Goal: Task Accomplishment & Management: Manage account settings

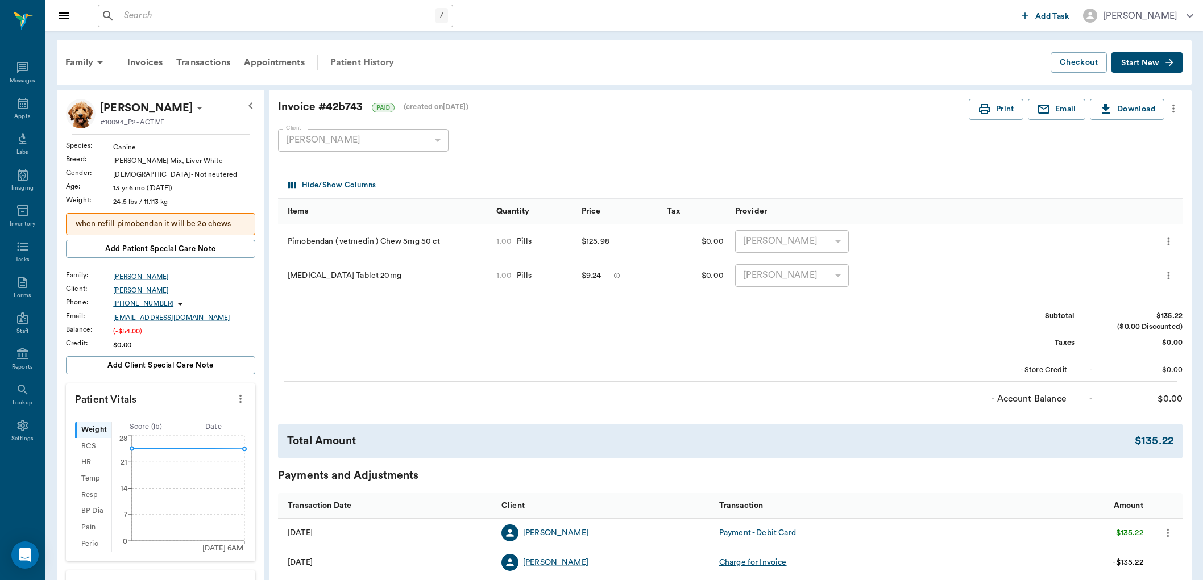
click at [373, 63] on div "Patient History" at bounding box center [361, 62] width 77 height 27
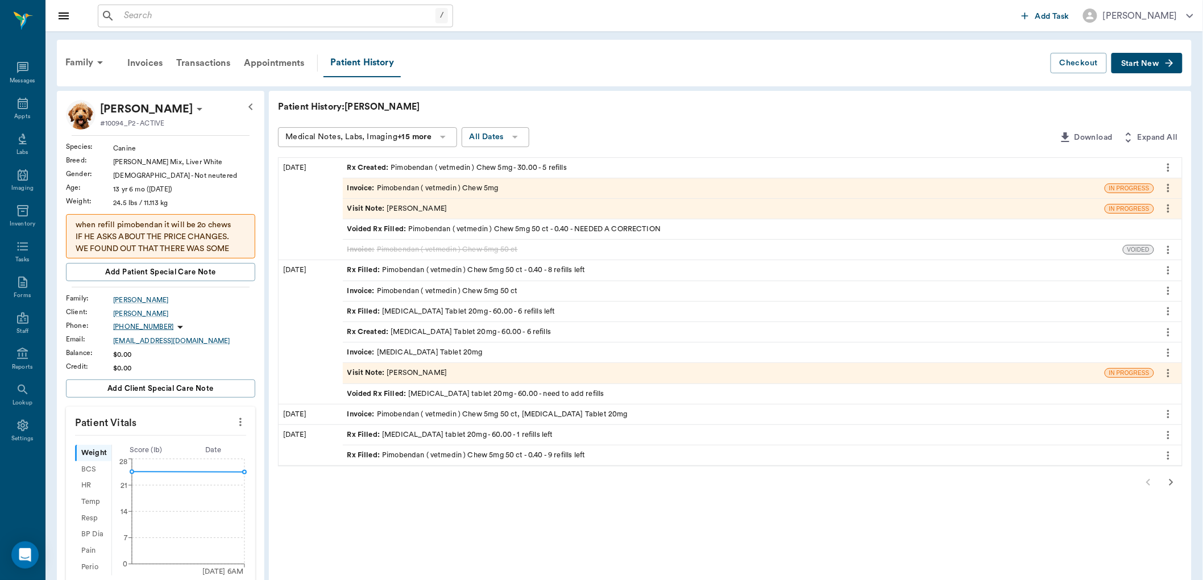
click at [464, 163] on div "Rx Created : Pimobendan ( vetmedin ) Chew 5mg - 30.00 - 5 refills" at bounding box center [456, 168] width 219 height 11
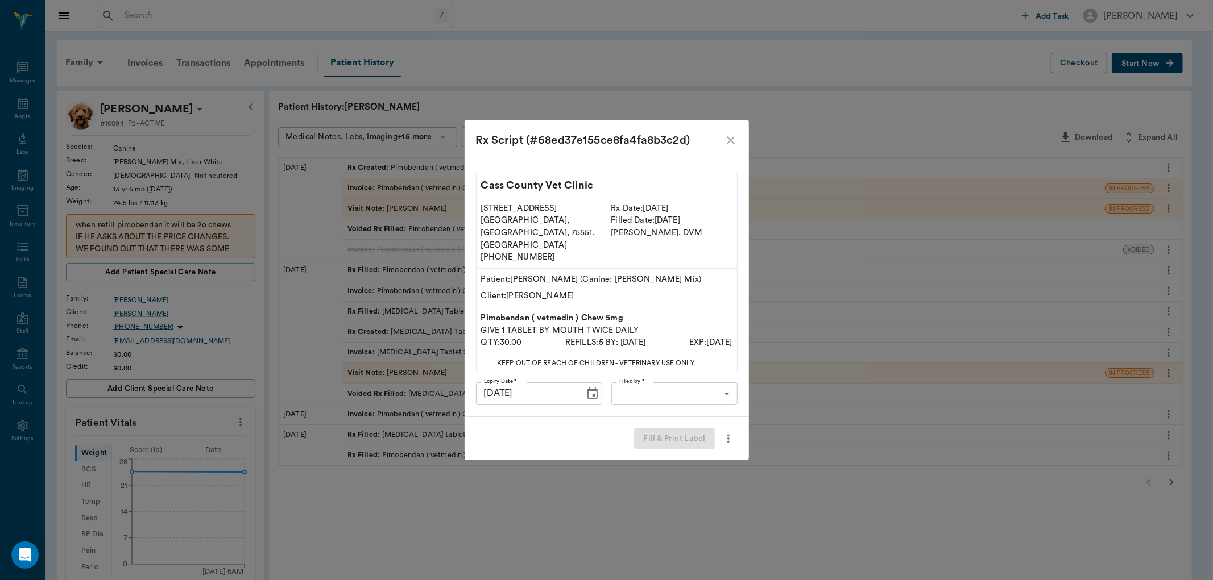
click at [632, 381] on body "/ ​ Add Task [PERSON_NAME] Nectar Messages Appts Labs Imaging Inventory Tasks F…" at bounding box center [606, 459] width 1213 height 919
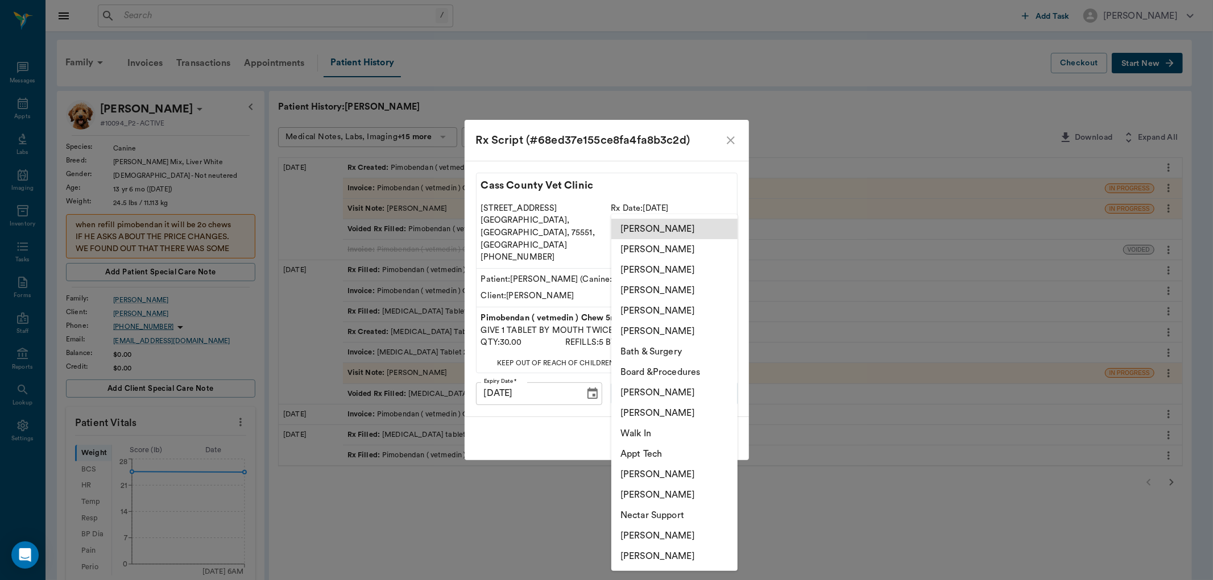
click at [649, 310] on li "[PERSON_NAME]" at bounding box center [674, 311] width 126 height 20
type input "63ec2ece52e12b0ba117cc90"
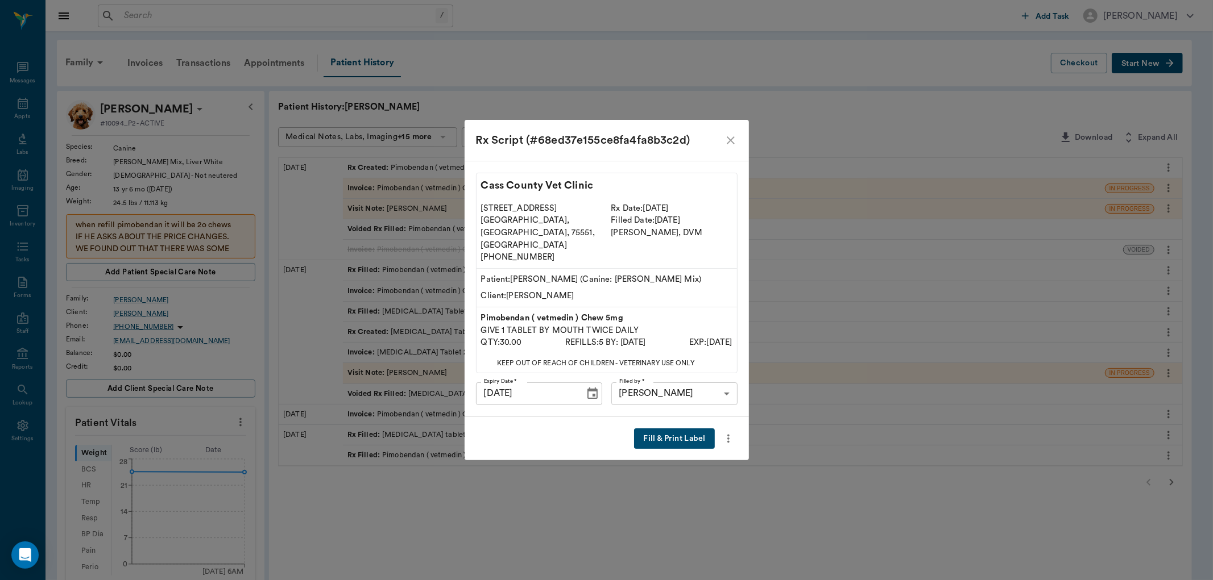
click at [646, 429] on button "Fill & Print Label" at bounding box center [674, 439] width 80 height 21
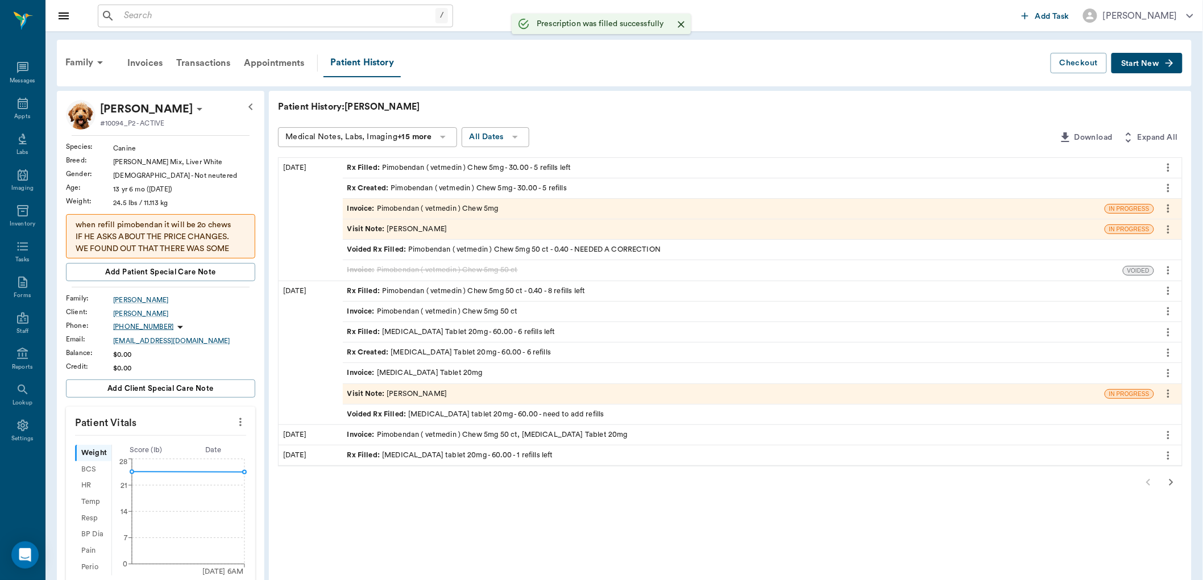
click at [413, 206] on div "Invoice : Pimobendan ( vetmedin ) Chew 5mg" at bounding box center [422, 209] width 151 height 11
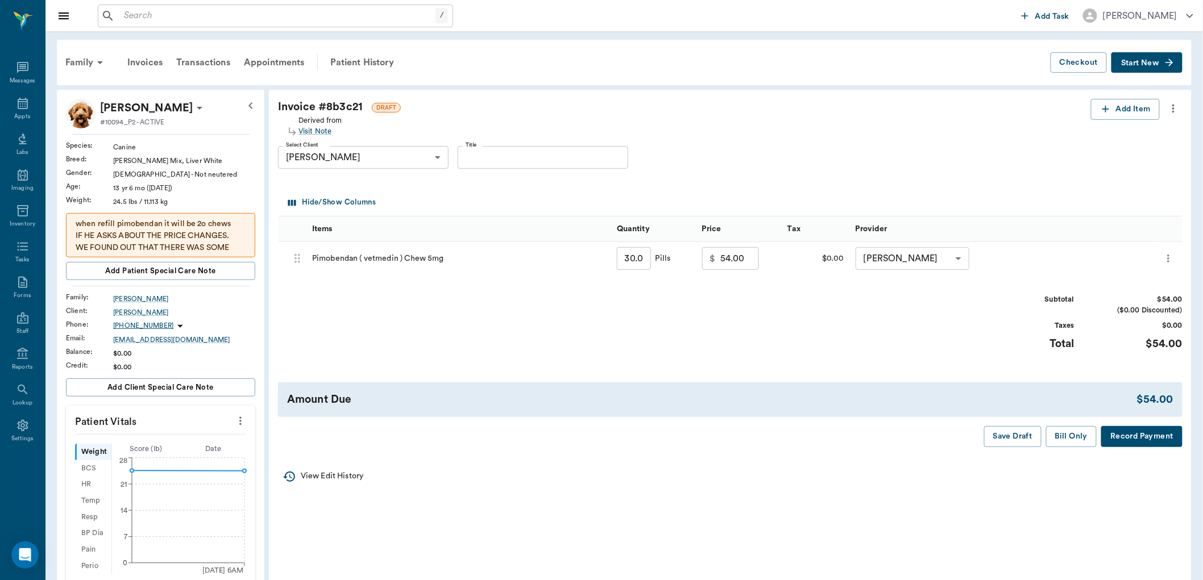
click at [1172, 262] on icon "more" at bounding box center [1168, 259] width 11 height 14
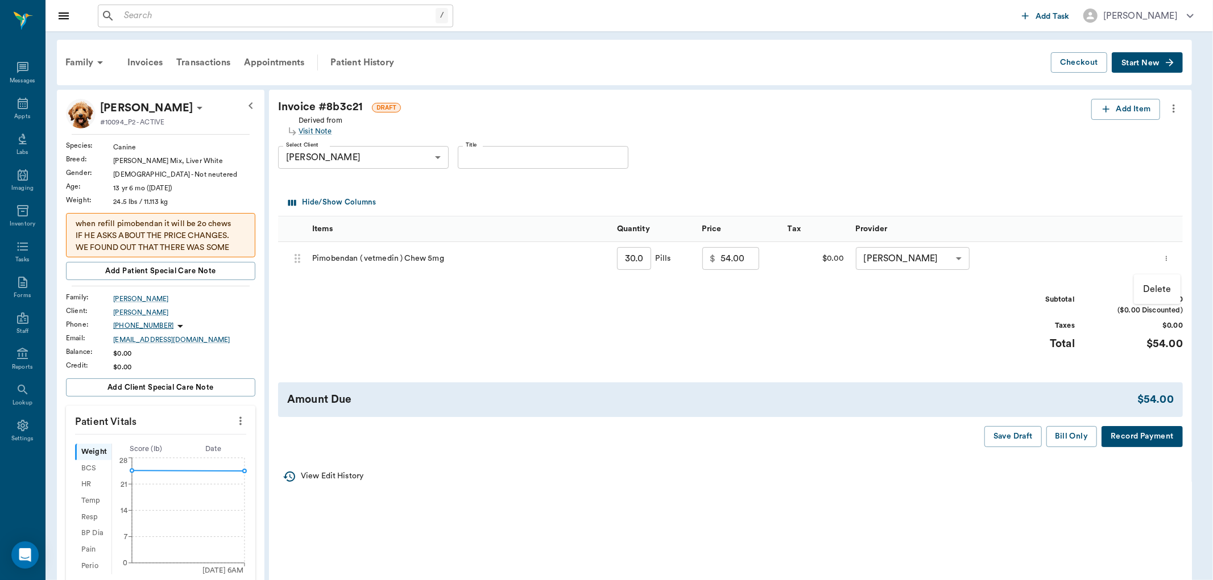
click at [1156, 288] on p "Delete" at bounding box center [1157, 290] width 28 height 14
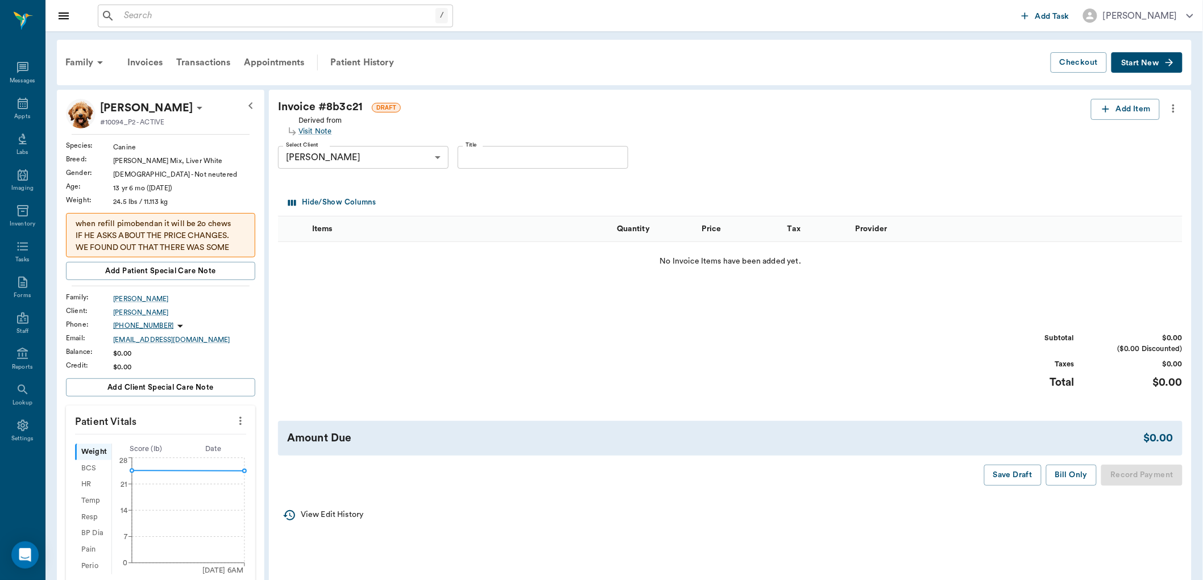
click at [1175, 101] on button "more" at bounding box center [1173, 108] width 18 height 19
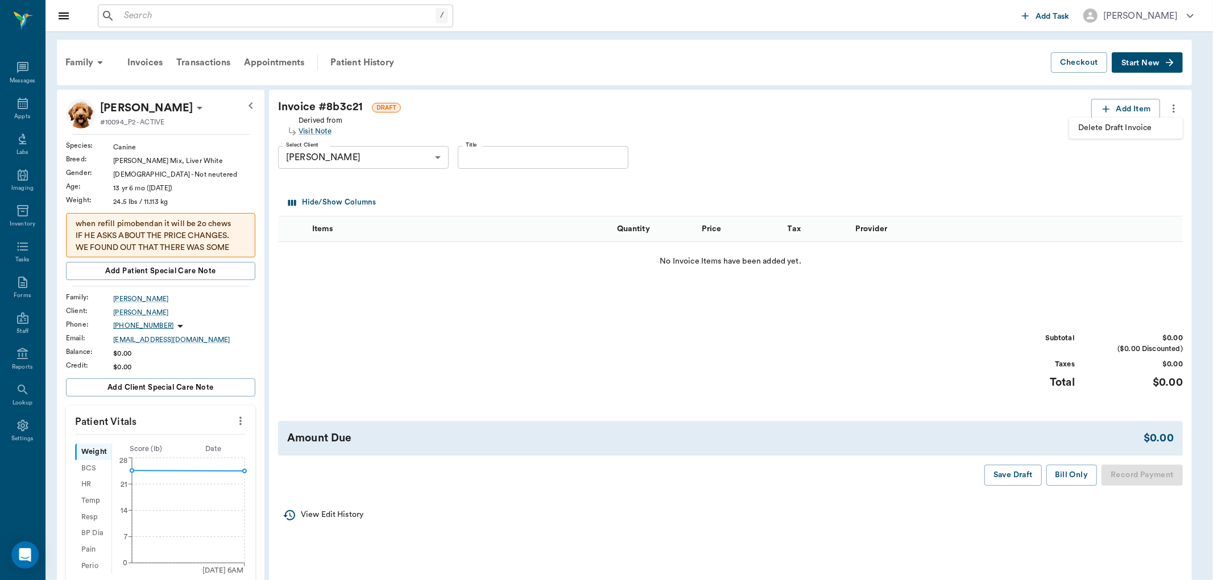
click at [1085, 126] on span "Delete Draft Invoice" at bounding box center [1126, 128] width 96 height 12
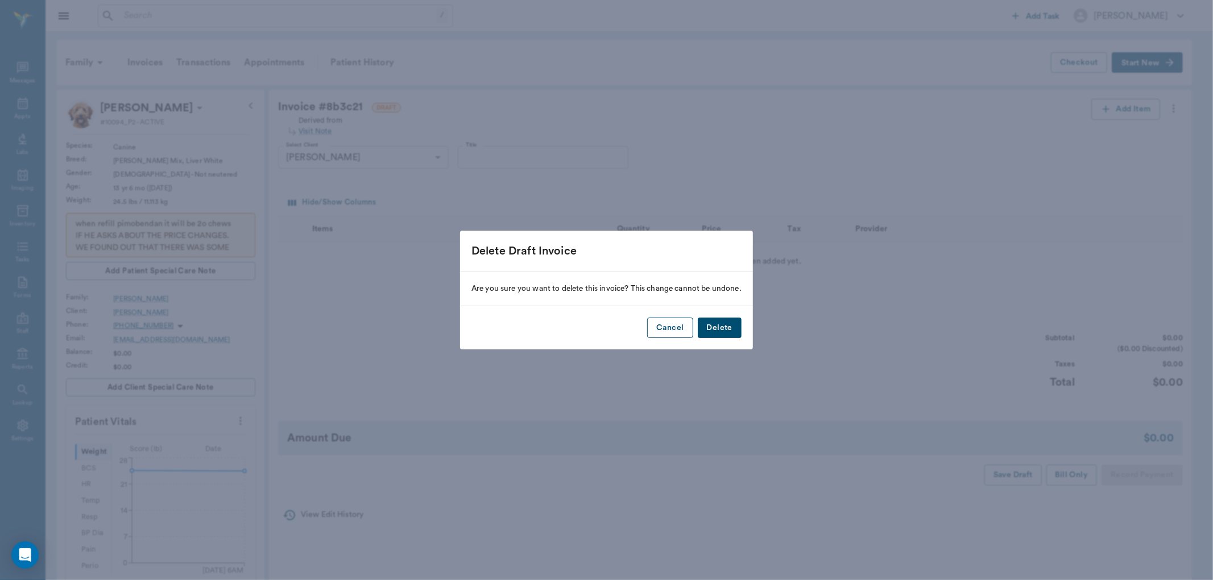
click at [681, 328] on button "Cancel" at bounding box center [669, 328] width 45 height 21
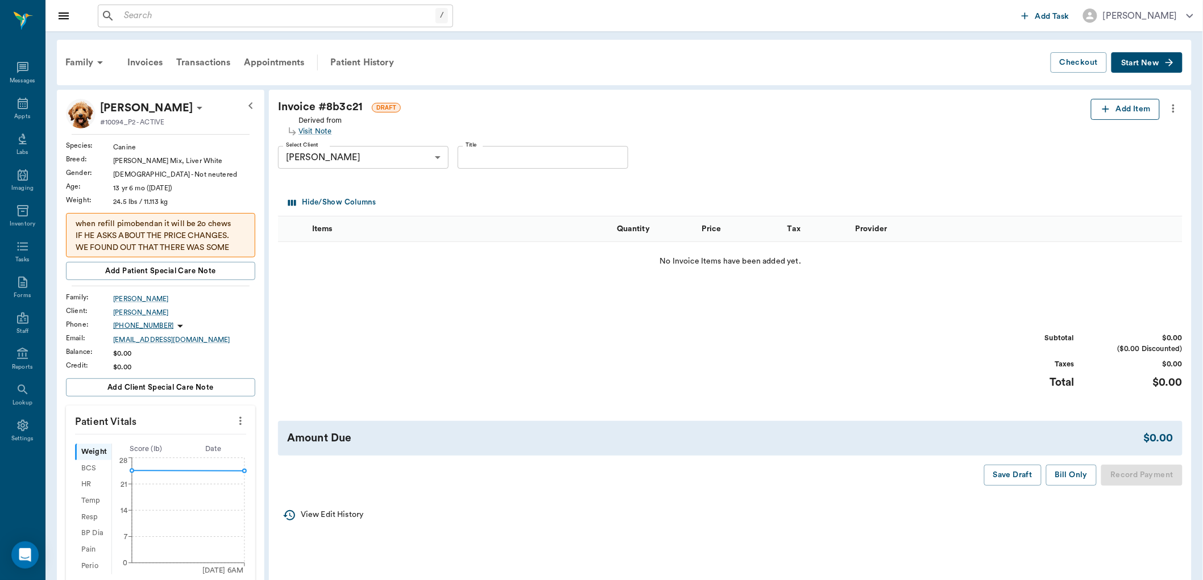
click at [1111, 108] on button "Add Item" at bounding box center [1125, 109] width 69 height 21
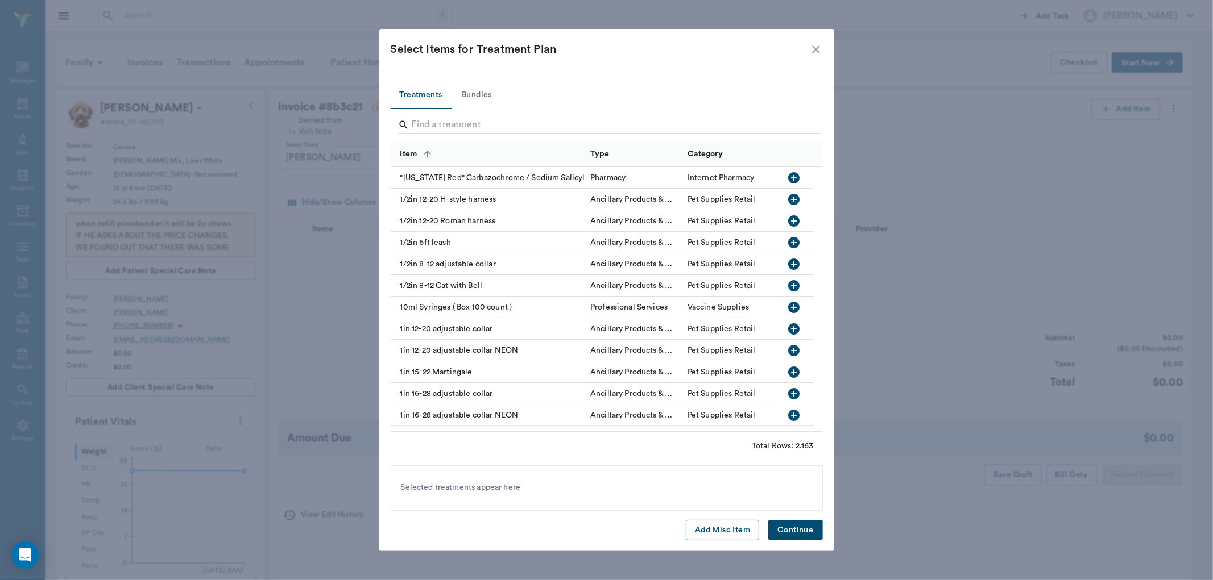
click at [509, 124] on input "Search" at bounding box center [608, 125] width 392 height 18
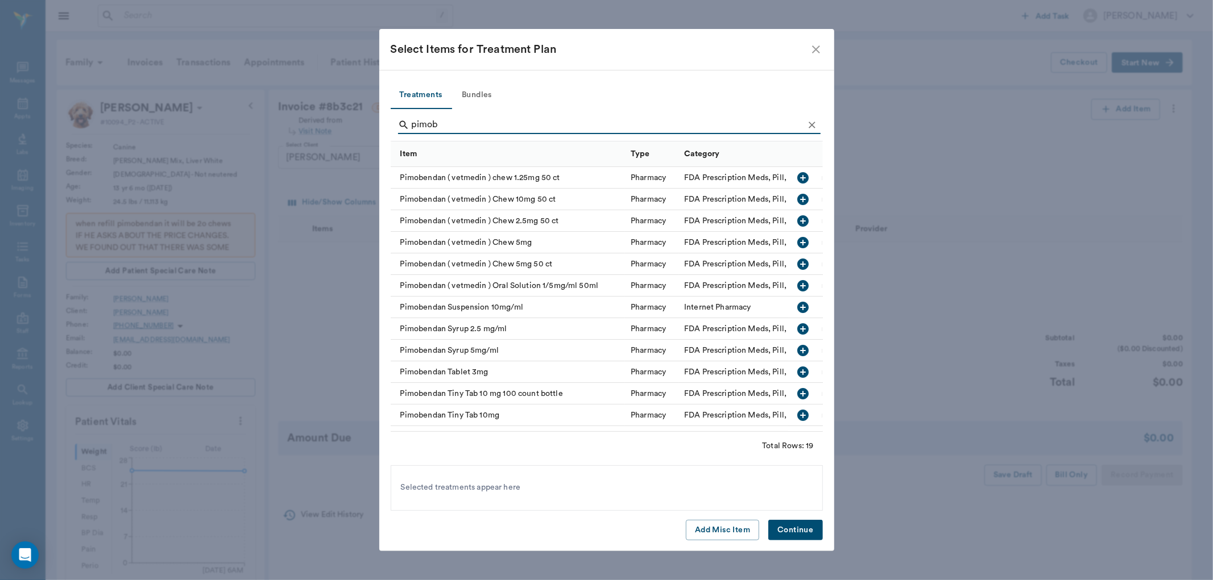
type input "pimob"
click at [510, 243] on div "Pimobendan ( vetmedin ) Chew 5mg" at bounding box center [508, 243] width 235 height 22
click at [777, 530] on button "Continue" at bounding box center [795, 530] width 54 height 21
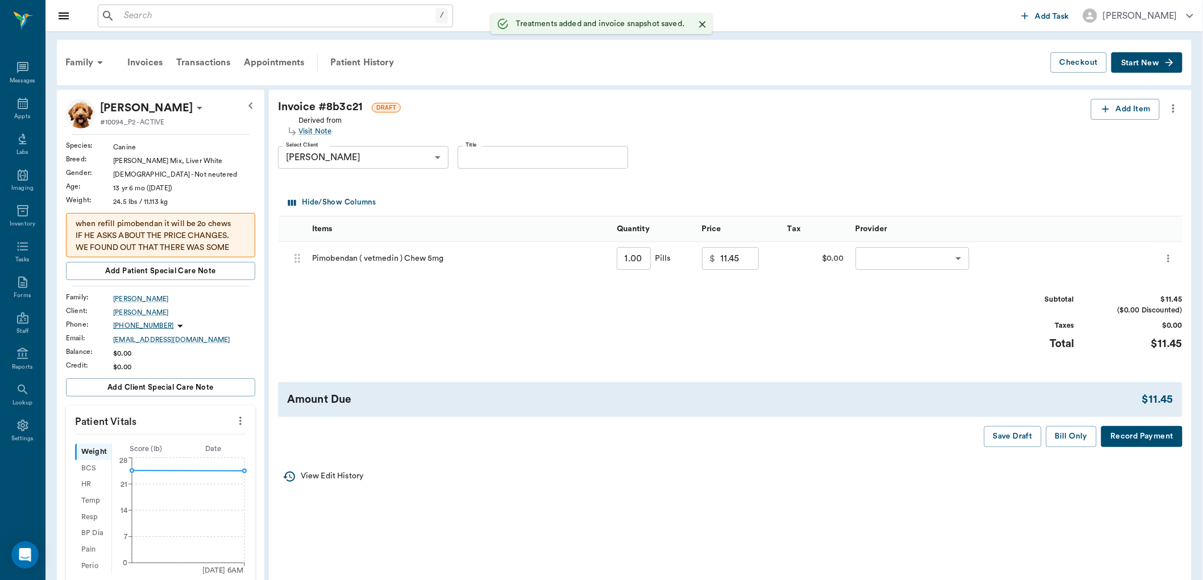
click at [643, 258] on input "1.00" at bounding box center [634, 258] width 34 height 23
type input "30"
type input "82.50"
type input "30.00"
click at [865, 256] on body "/ ​ Add Task [PERSON_NAME] Nectar Messages Appts Labs Imaging Inventory Tasks F…" at bounding box center [601, 459] width 1203 height 918
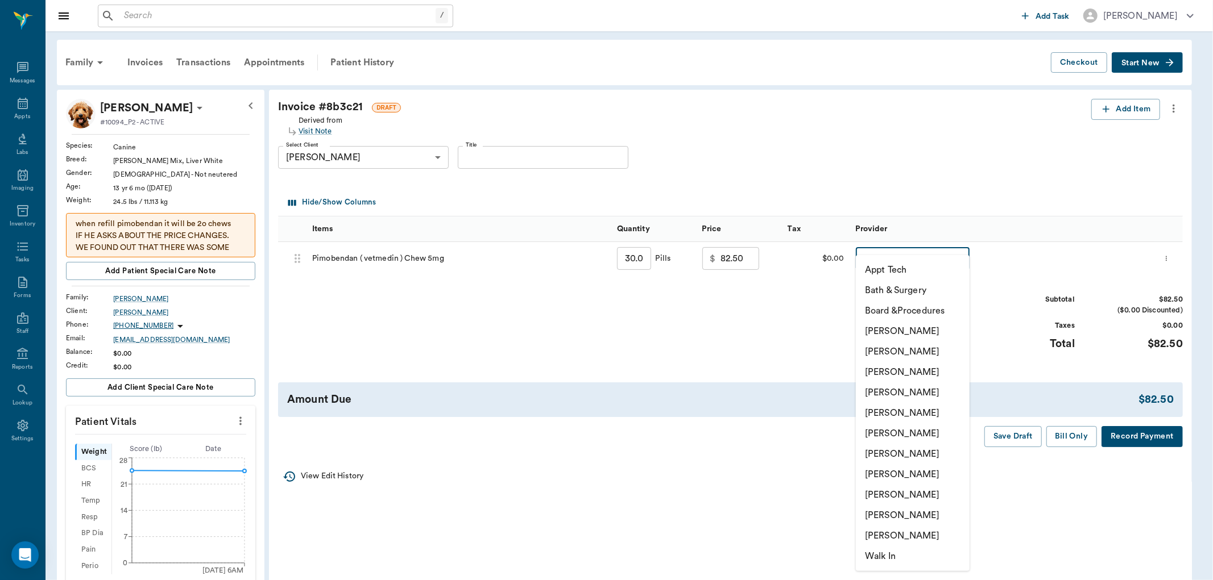
click at [894, 513] on li "[PERSON_NAME]" at bounding box center [913, 515] width 114 height 20
type input "none-63ec2ece52e12b0ba117cc90"
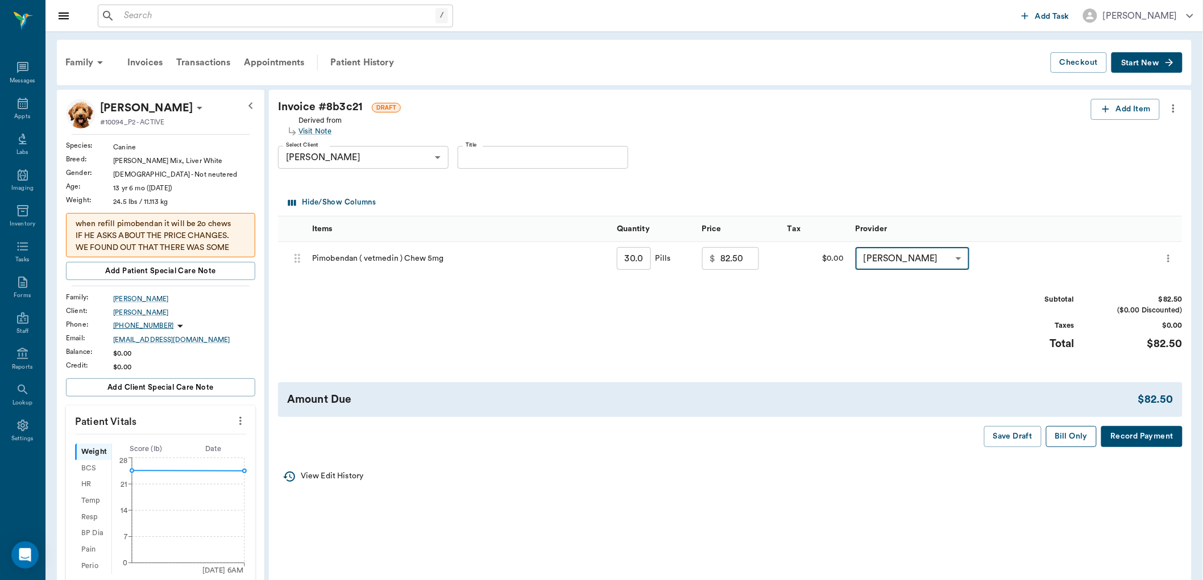
click at [1062, 438] on button "Bill Only" at bounding box center [1071, 436] width 51 height 21
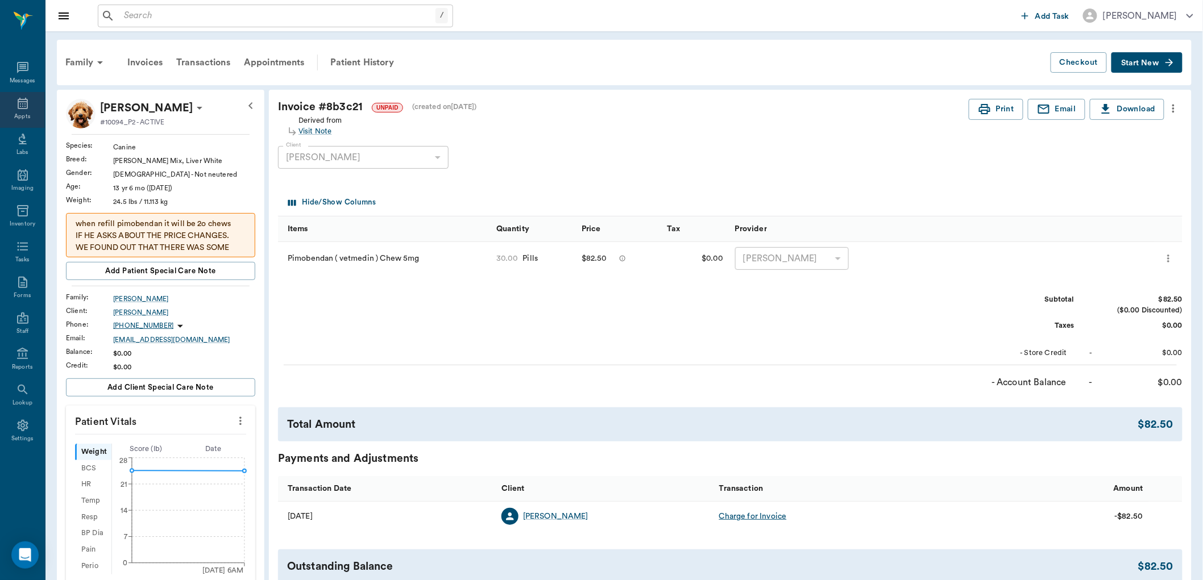
click at [29, 103] on icon at bounding box center [23, 104] width 14 height 14
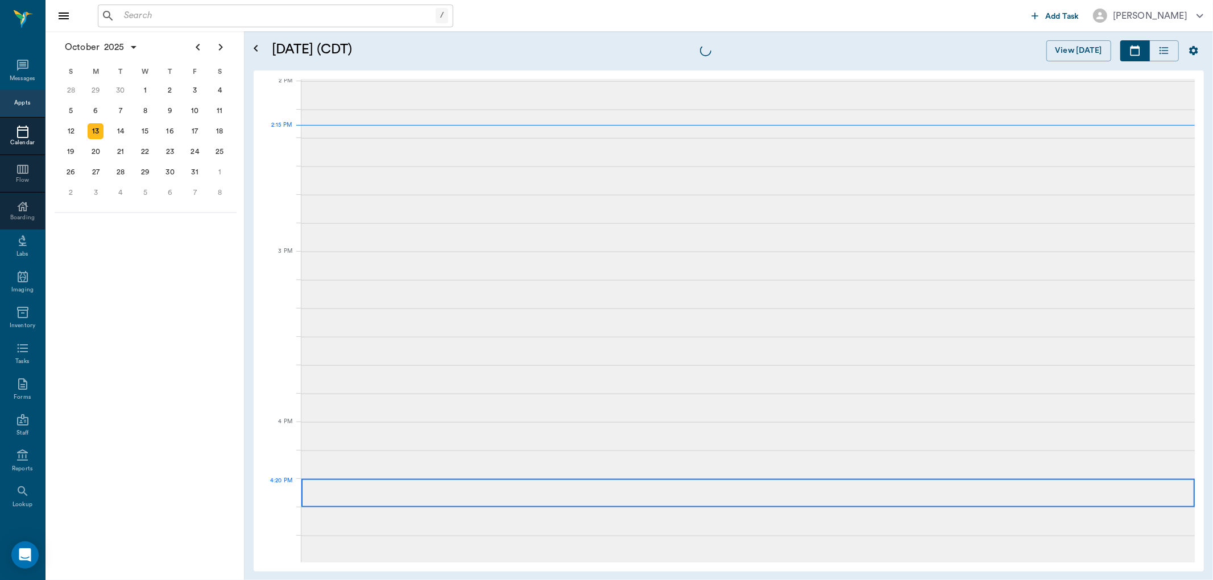
scroll to position [1025, 0]
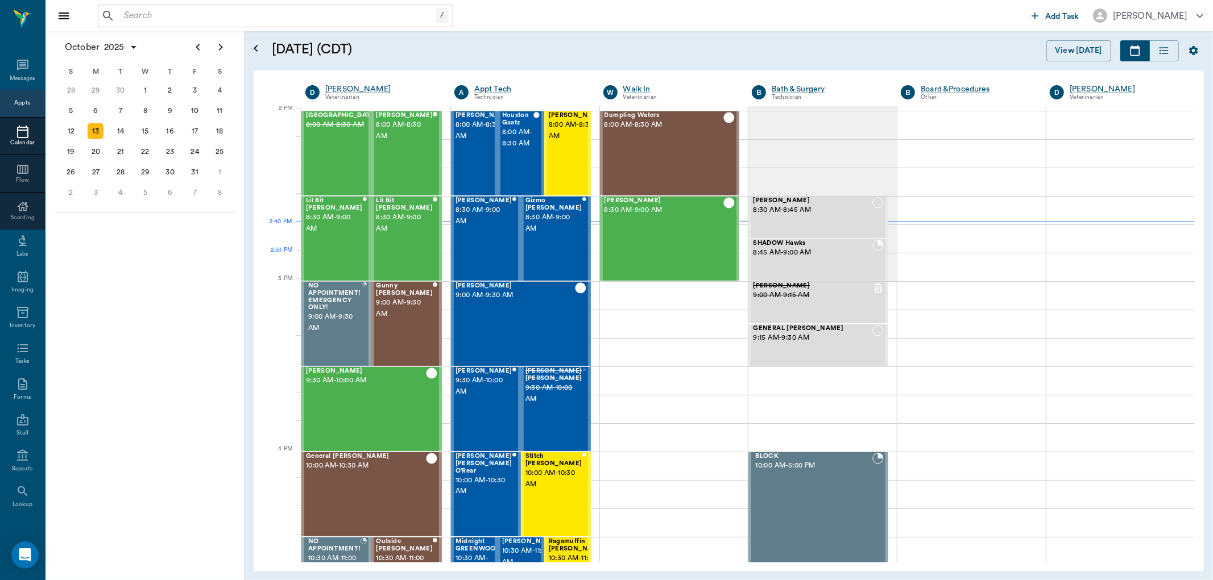
scroll to position [1025, 0]
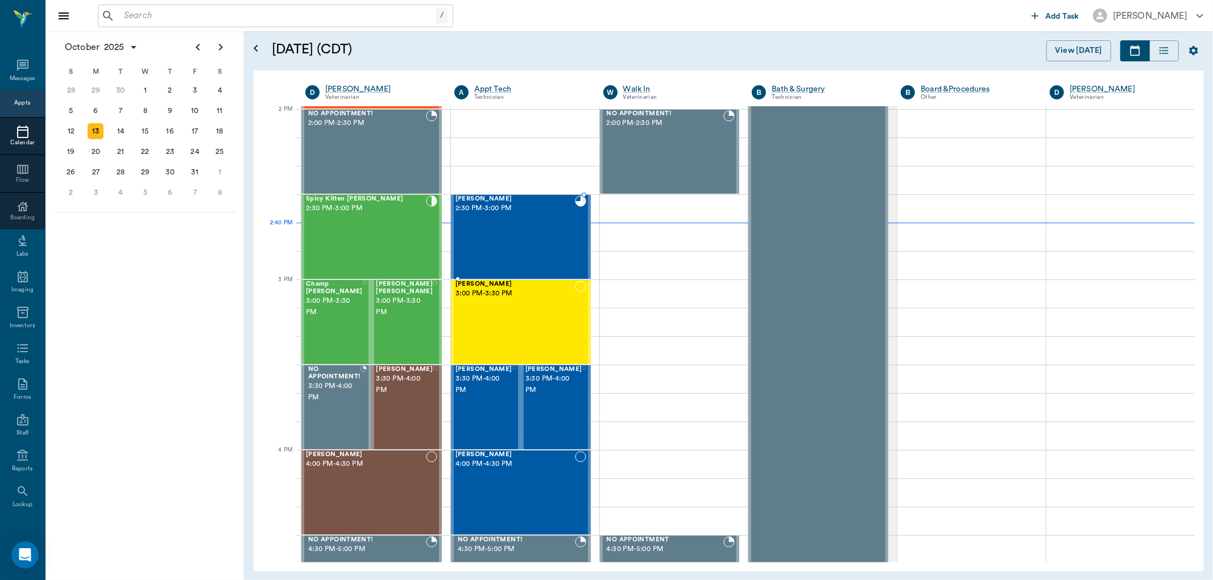
click at [515, 234] on div "Jax Farrington 2:30 PM - 3:00 PM" at bounding box center [514, 237] width 119 height 83
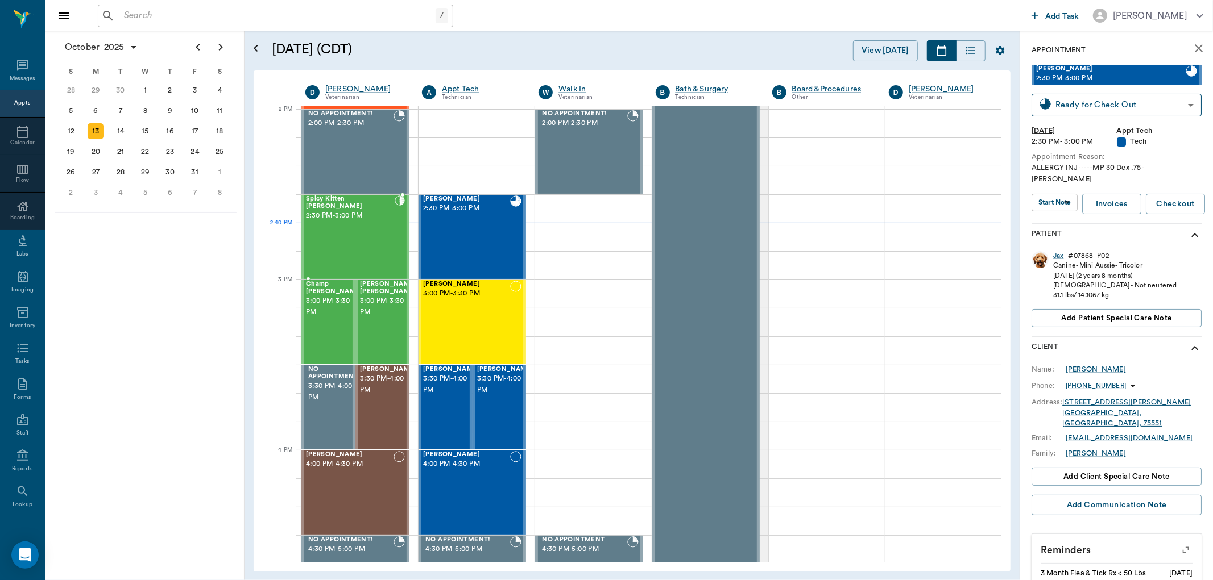
click at [383, 240] on div "Spicy Kitten Bergt 2:30 PM - 3:00 PM" at bounding box center [350, 237] width 89 height 83
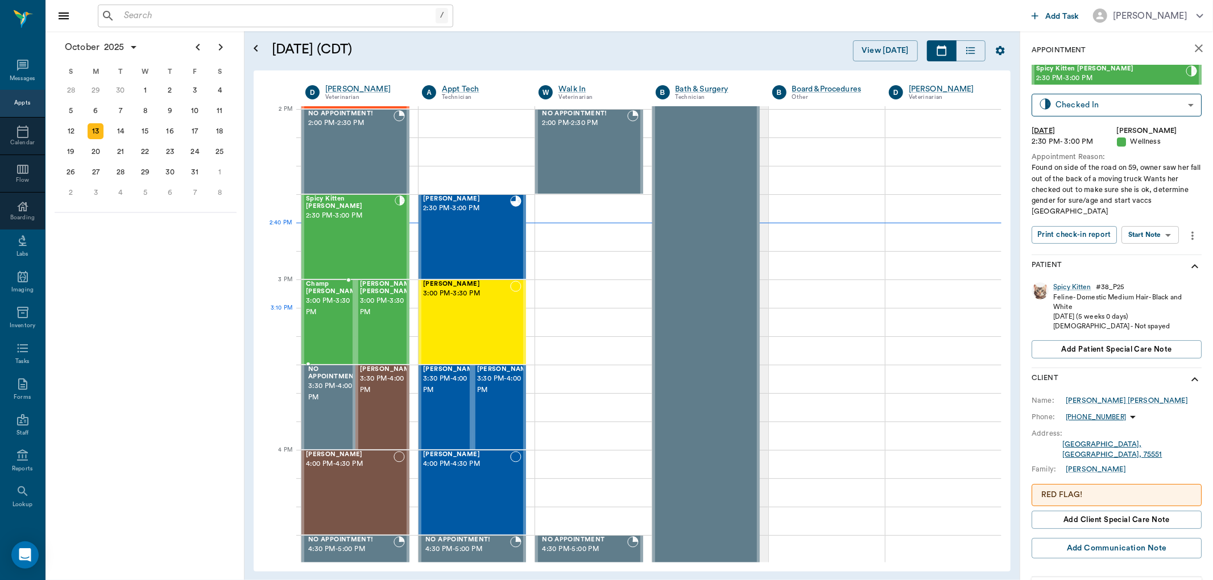
click at [313, 308] on span "3:00 PM - 3:30 PM" at bounding box center [334, 307] width 57 height 23
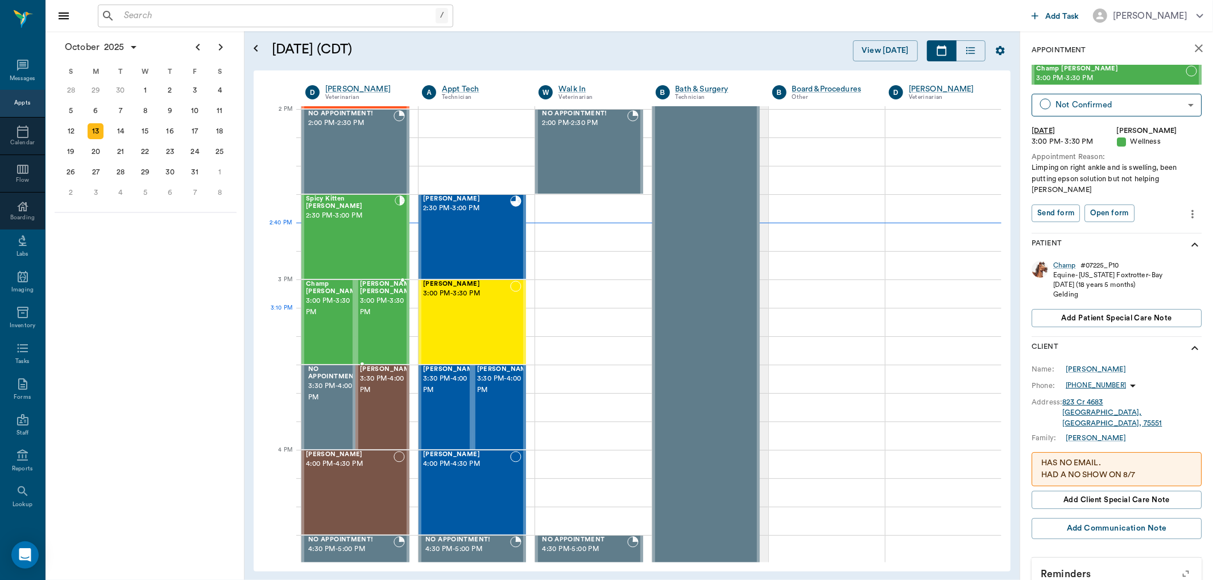
click at [390, 329] on div "Daisy Mae Herring 3:00 PM - 3:30 PM" at bounding box center [388, 322] width 57 height 83
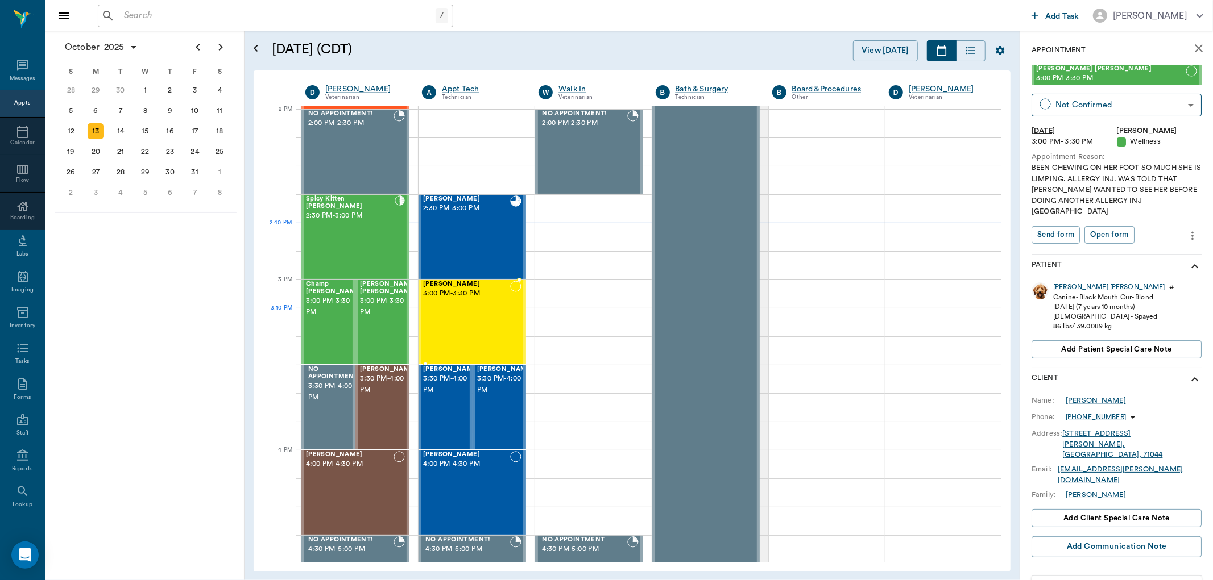
click at [470, 311] on div "Jimbo Young 3:00 PM - 3:30 PM" at bounding box center [466, 322] width 87 height 83
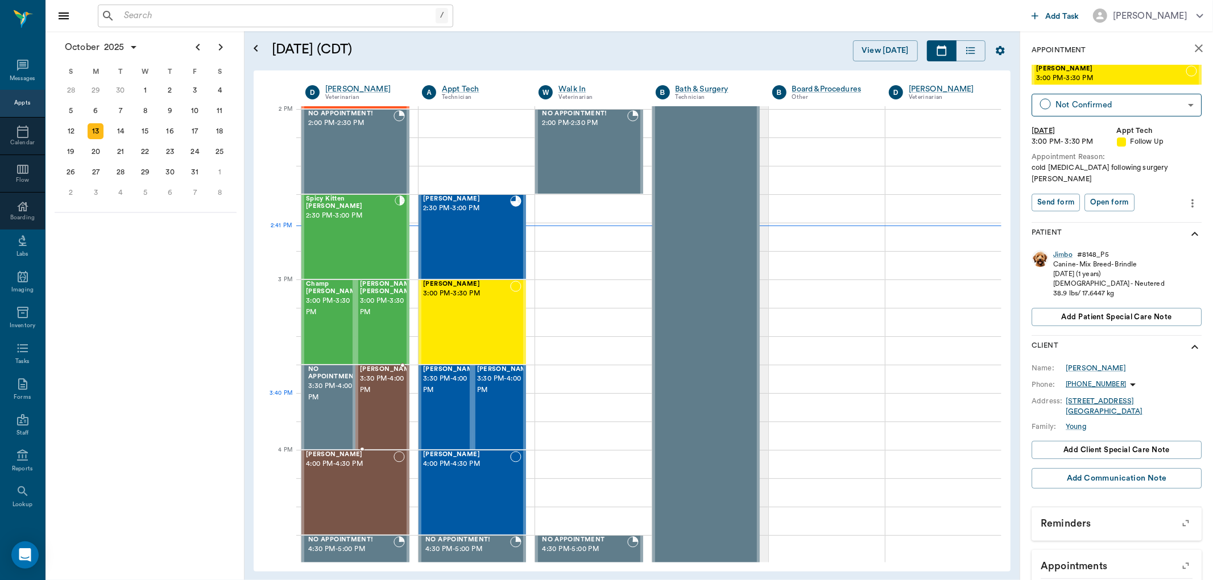
click at [391, 404] on div "Trina Shepard 3:30 PM - 4:00 PM" at bounding box center [388, 407] width 57 height 83
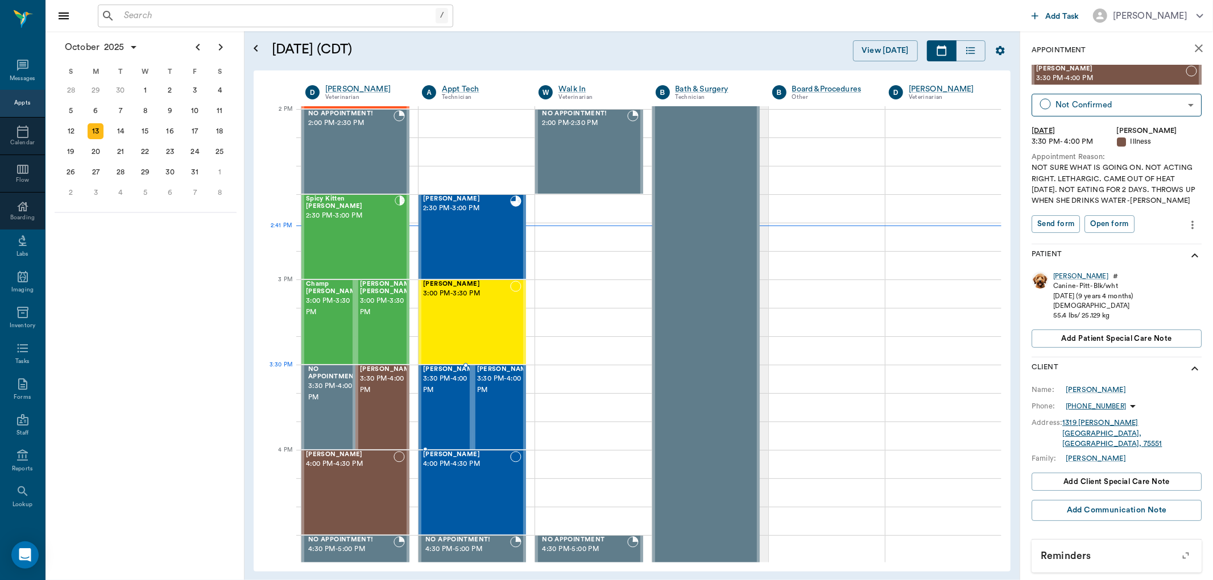
click at [445, 389] on span "3:30 PM - 4:00 PM" at bounding box center [451, 384] width 57 height 23
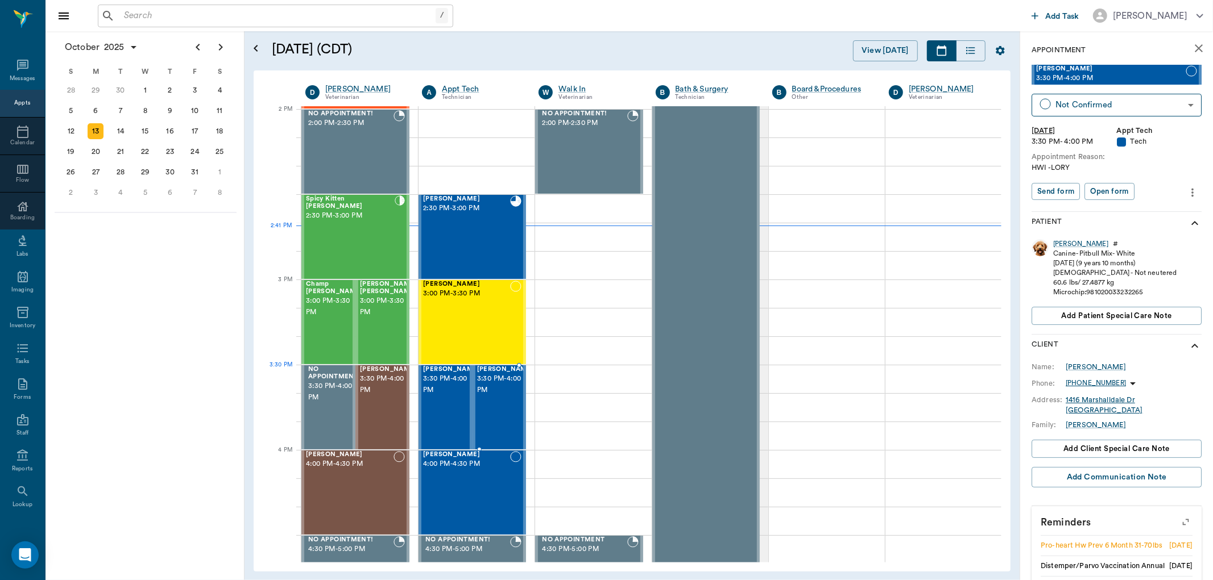
click at [534, 384] on div at bounding box center [534, 407] width 0 height 83
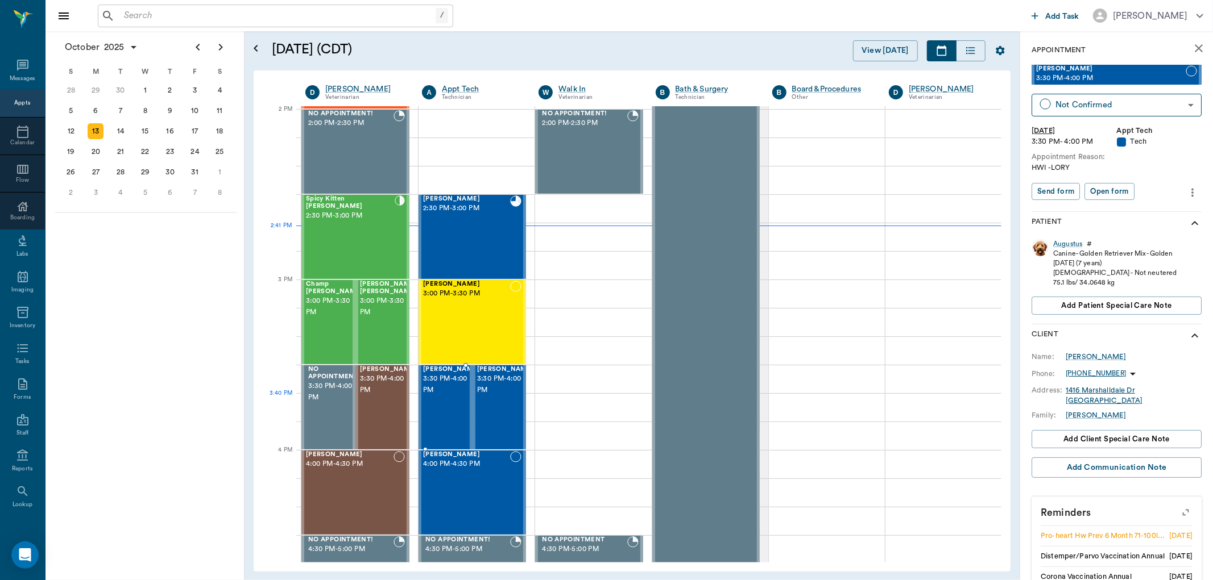
click at [449, 396] on span "3:30 PM - 4:00 PM" at bounding box center [451, 384] width 57 height 23
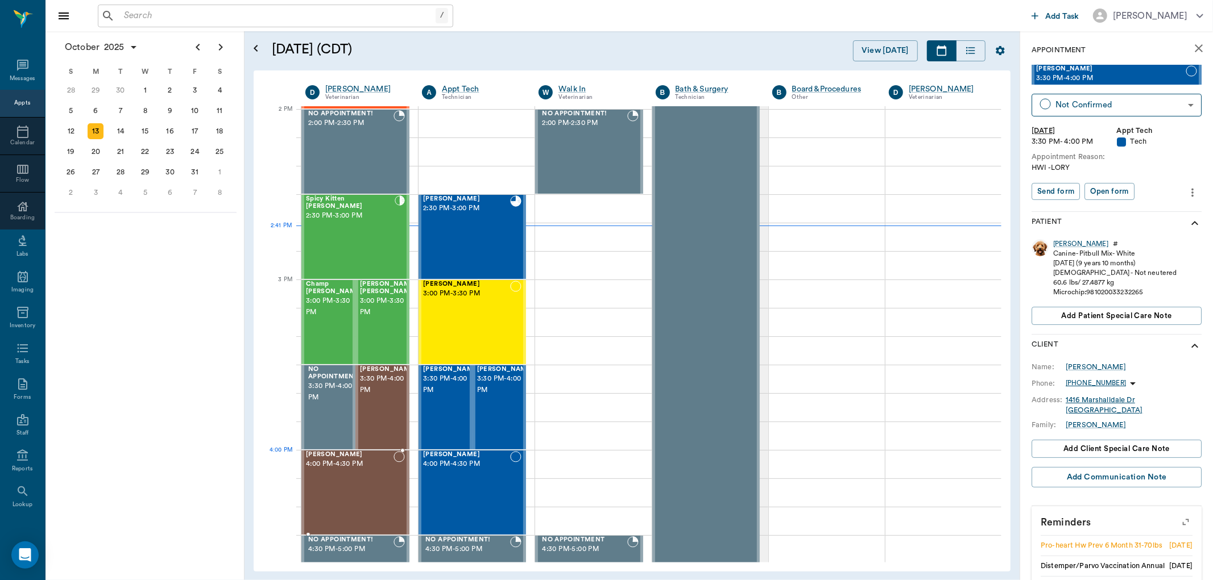
click at [362, 455] on span "[PERSON_NAME]" at bounding box center [350, 454] width 88 height 7
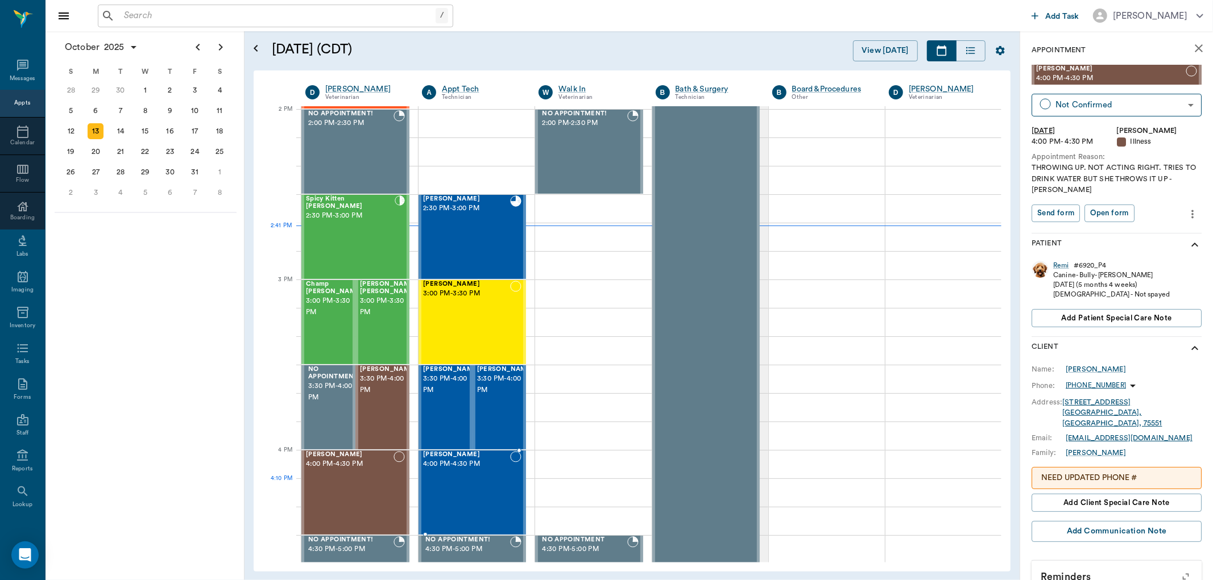
click at [487, 484] on div "Gidget Ashworth 4:00 PM - 4:30 PM" at bounding box center [466, 492] width 87 height 83
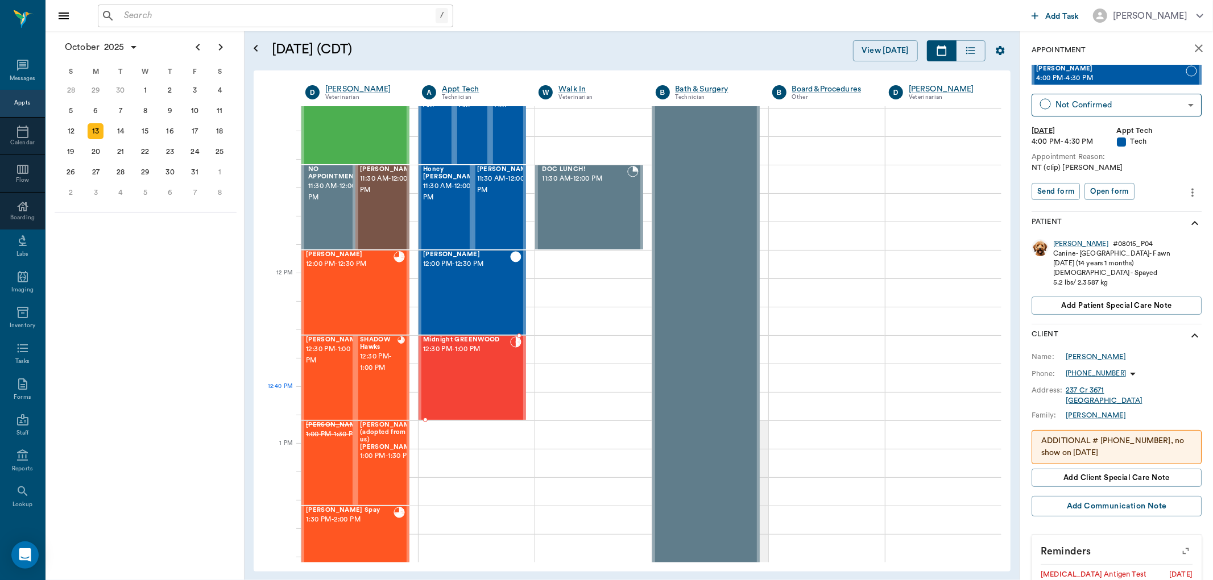
scroll to position [520, 0]
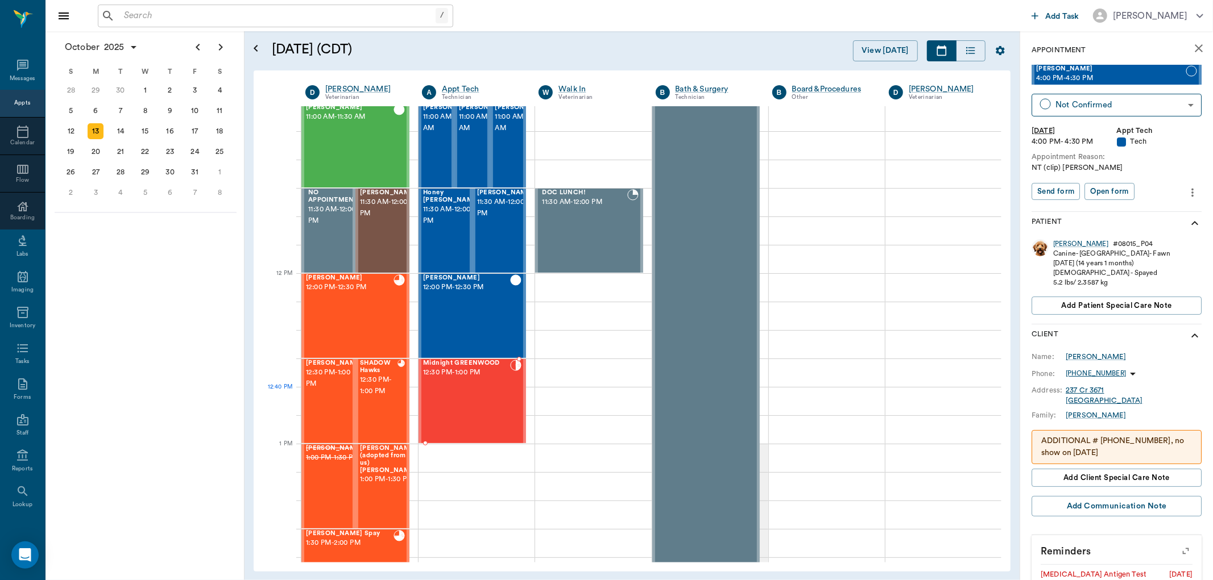
click at [479, 406] on div "Midnight GREENWOOD 12:30 PM - 1:00 PM" at bounding box center [466, 401] width 87 height 83
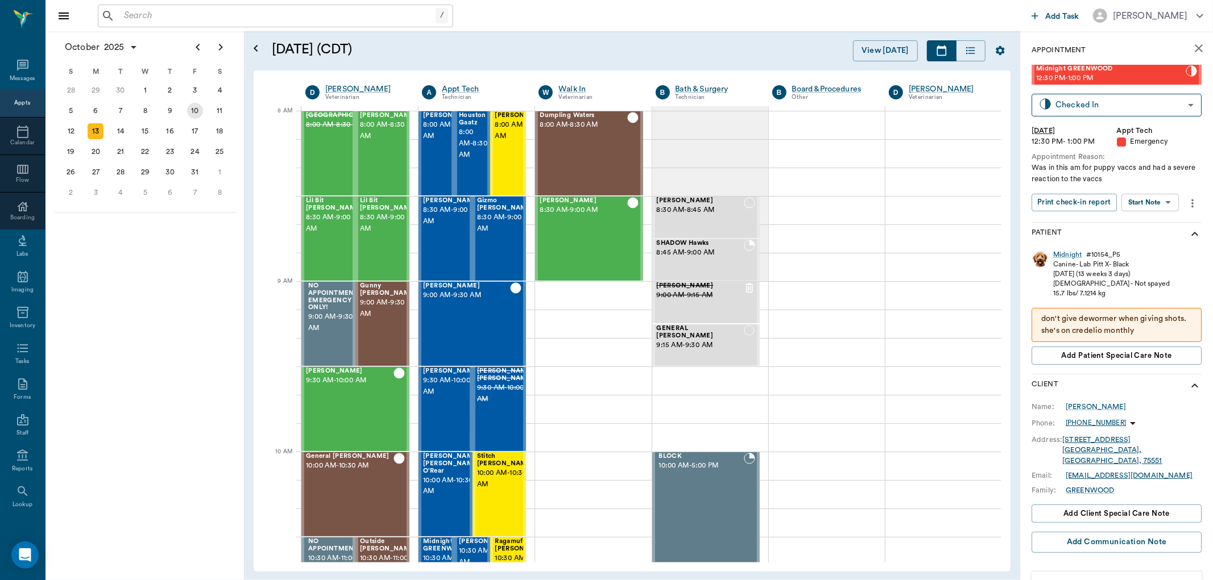
click at [203, 109] on div "10" at bounding box center [194, 111] width 25 height 20
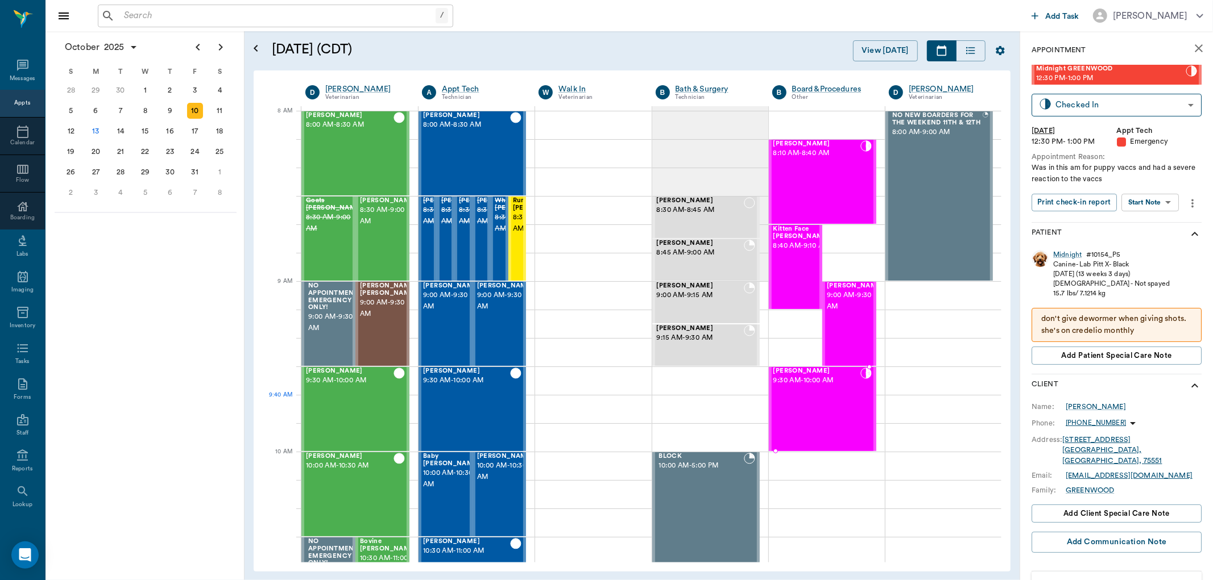
click at [820, 412] on div "Sassy Eason 9:30 AM - 10:00 AM" at bounding box center [816, 409] width 87 height 83
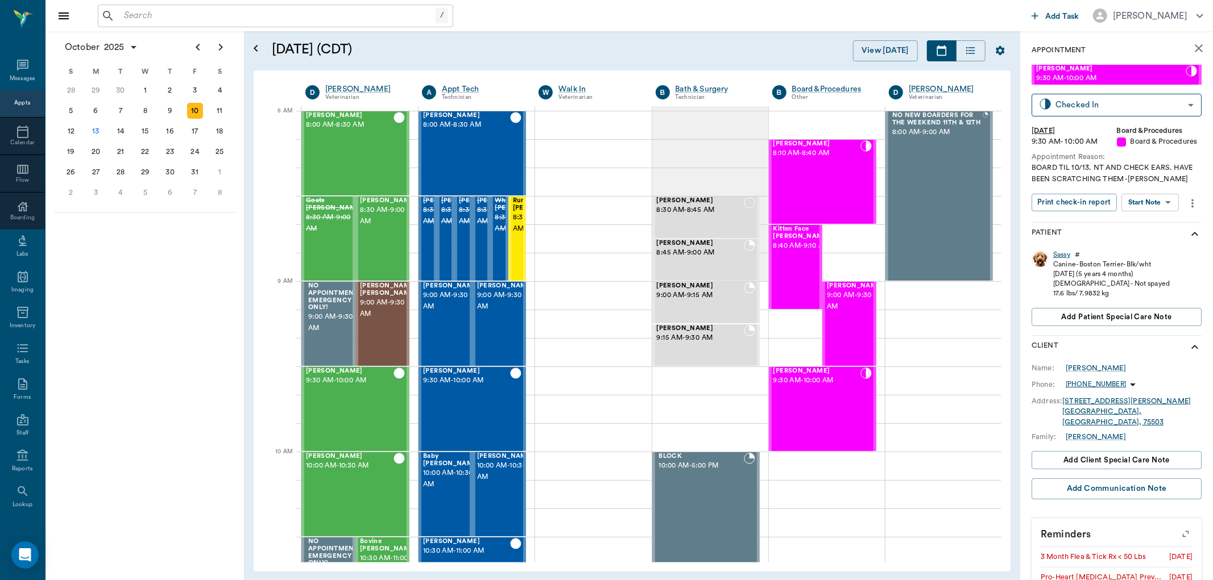
click at [1066, 253] on div "Sassy" at bounding box center [1061, 255] width 17 height 10
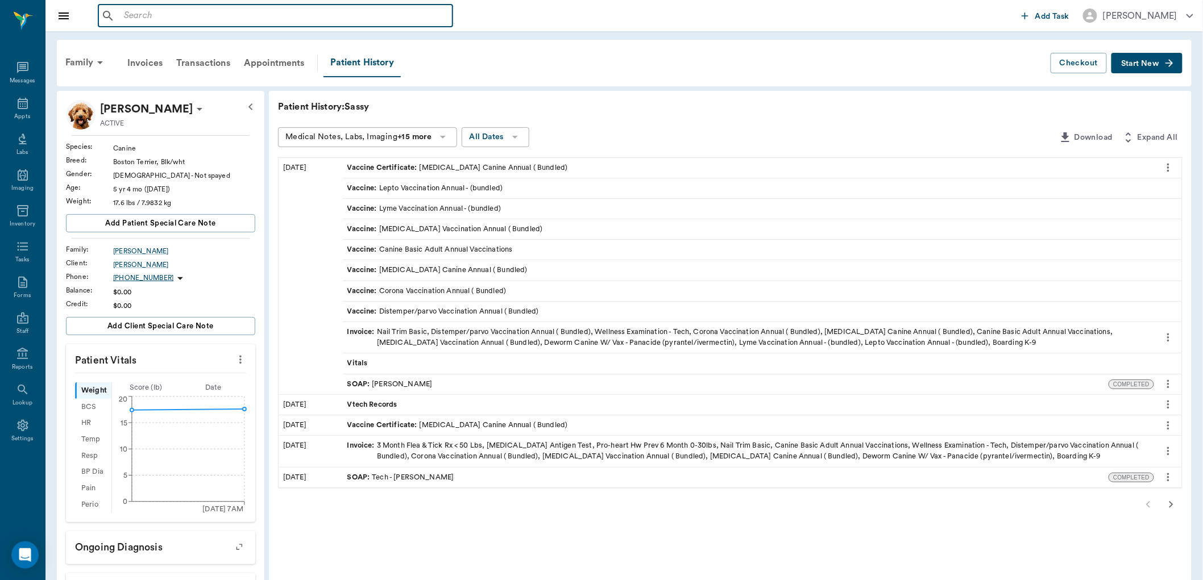
click at [233, 20] on input "text" at bounding box center [283, 16] width 329 height 16
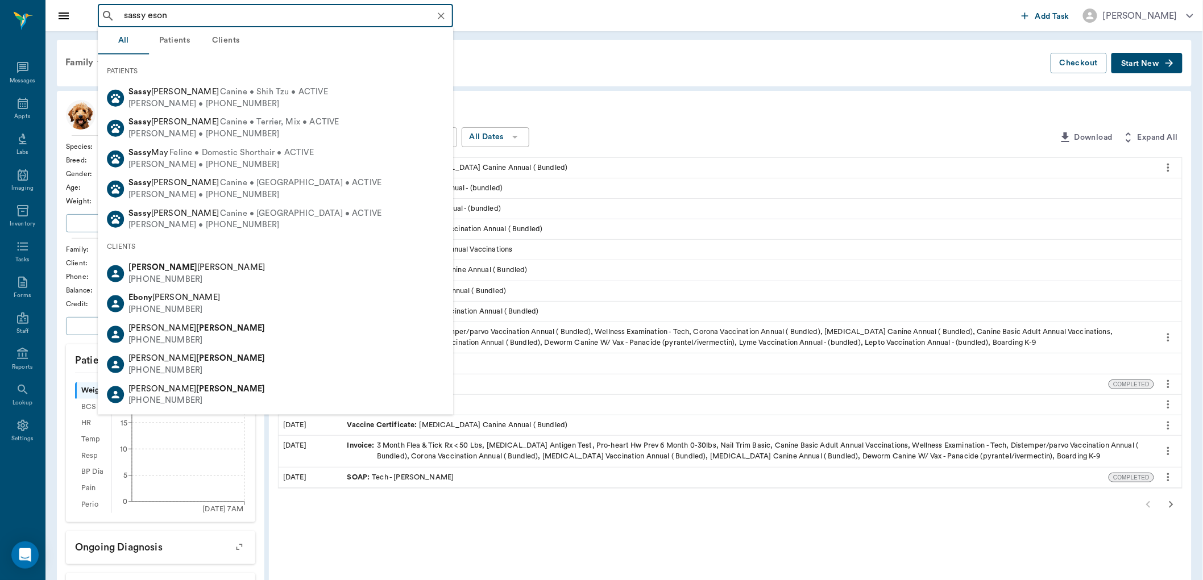
click at [156, 18] on input "sassy eson" at bounding box center [284, 16] width 330 height 16
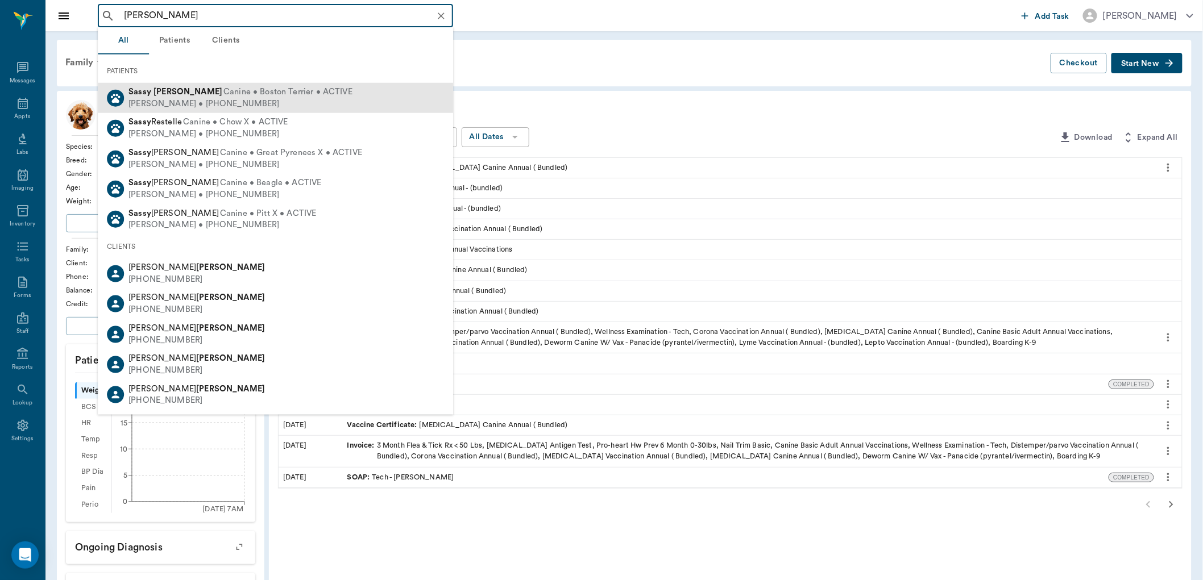
click at [186, 99] on div "Ashley Eason • (903) 748-7470" at bounding box center [240, 104] width 224 height 12
type input "sassy eason"
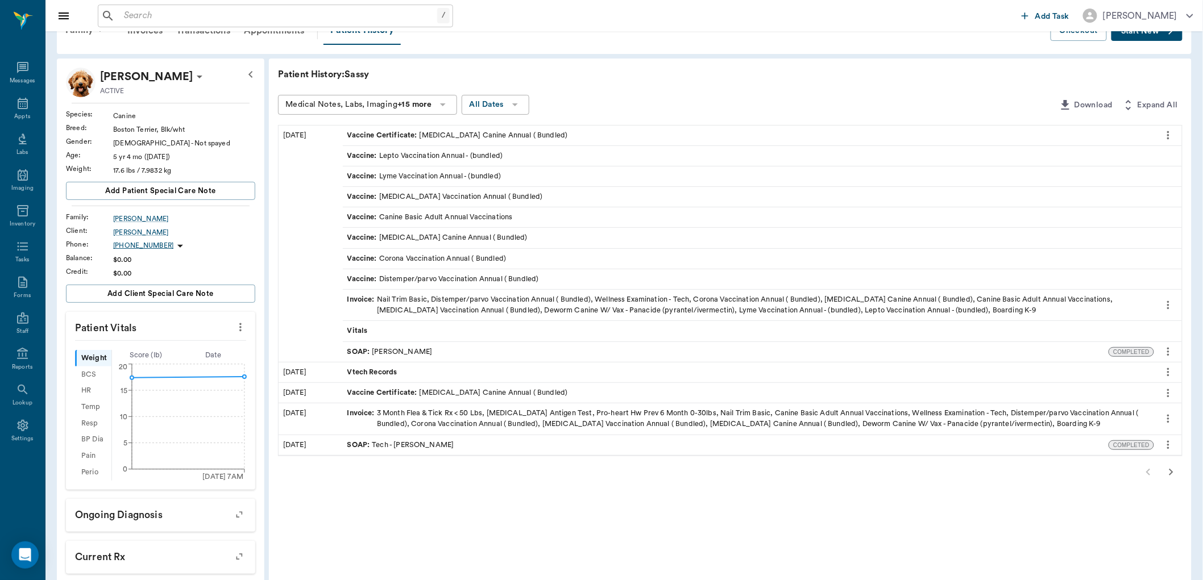
scroll to position [63, 0]
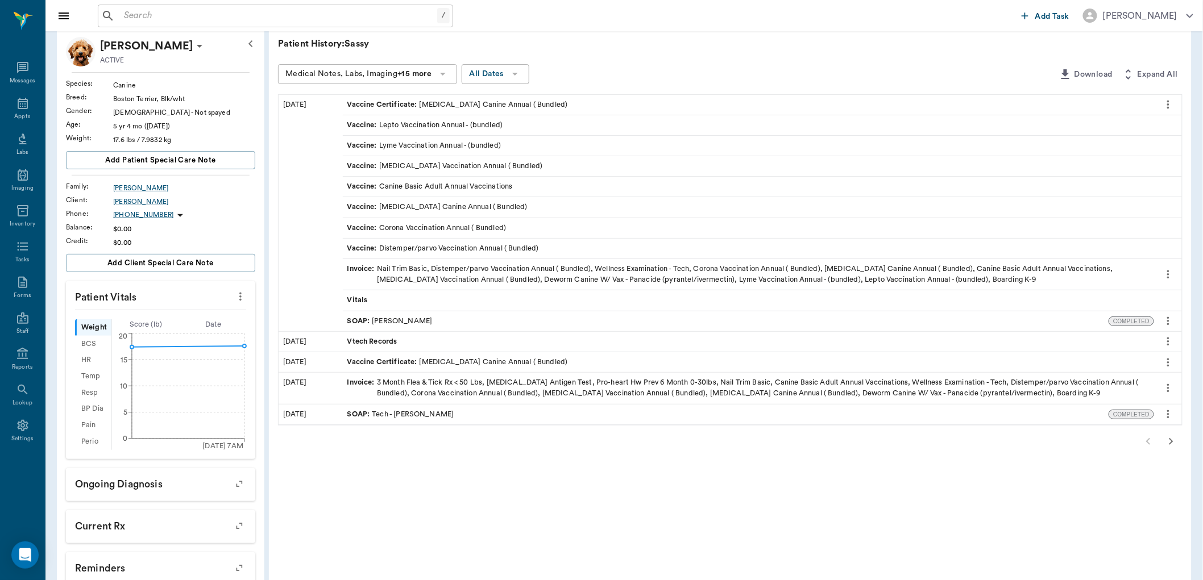
click at [1172, 440] on icon "button" at bounding box center [1171, 442] width 14 height 14
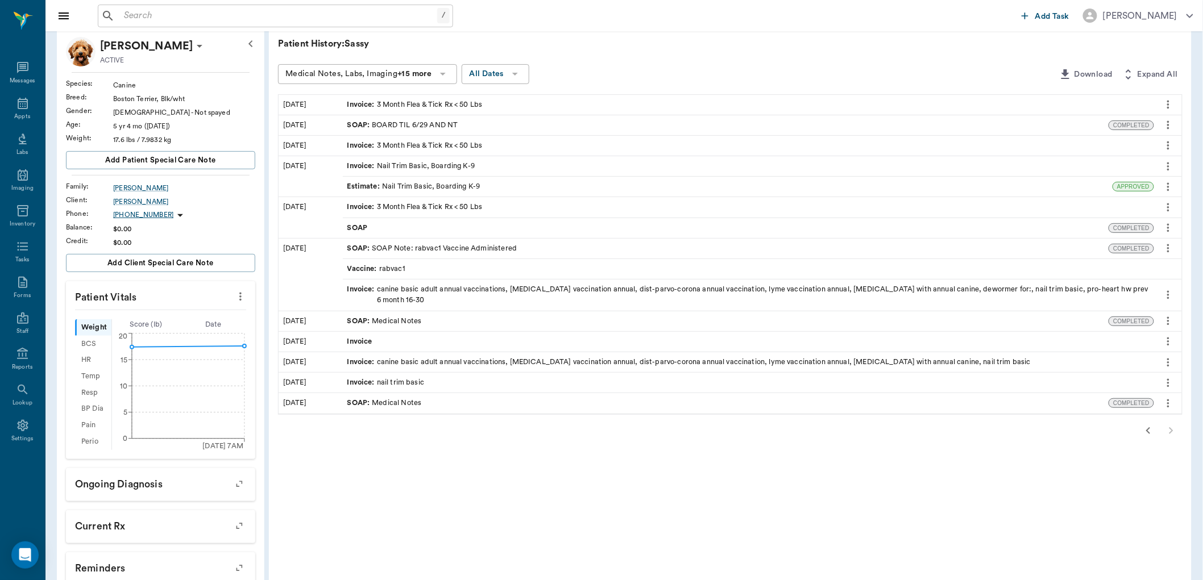
click at [1172, 427] on div at bounding box center [730, 431] width 904 height 23
